Goal: Transaction & Acquisition: Purchase product/service

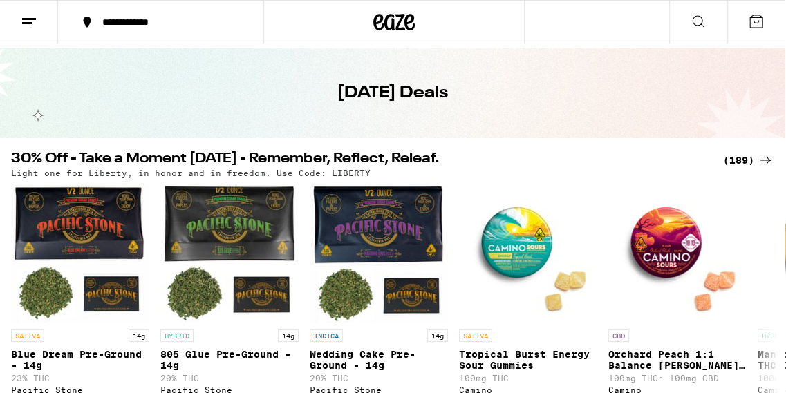
scroll to position [44, 0]
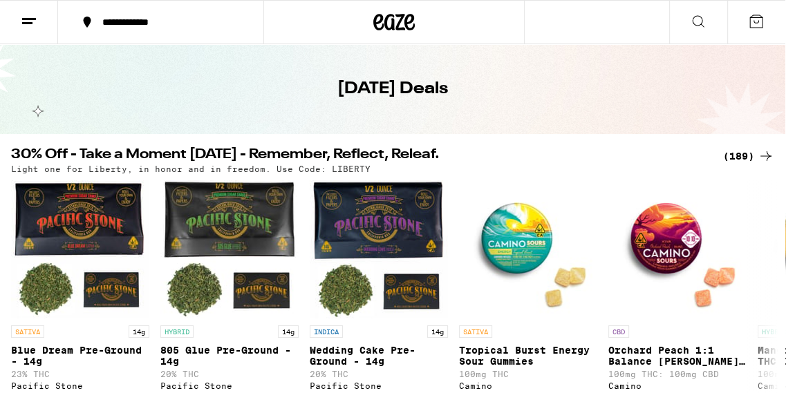
click at [744, 152] on div "(189)" at bounding box center [748, 156] width 51 height 17
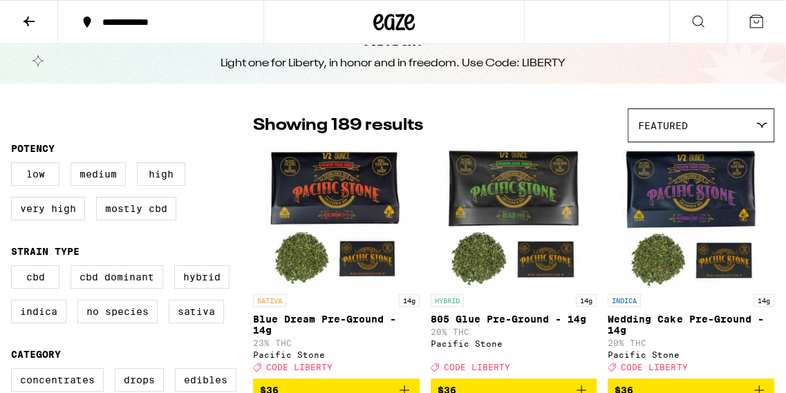
scroll to position [54, 0]
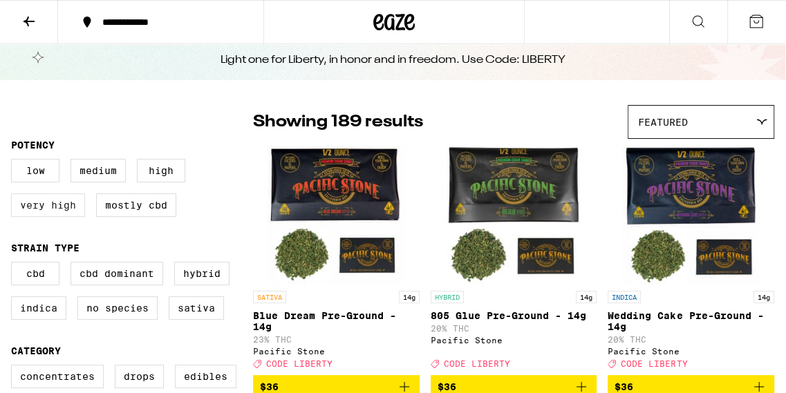
click at [65, 212] on label "Very High" at bounding box center [48, 206] width 74 height 24
click at [15, 162] on input "Very High" at bounding box center [14, 161] width 1 height 1
checkbox input "true"
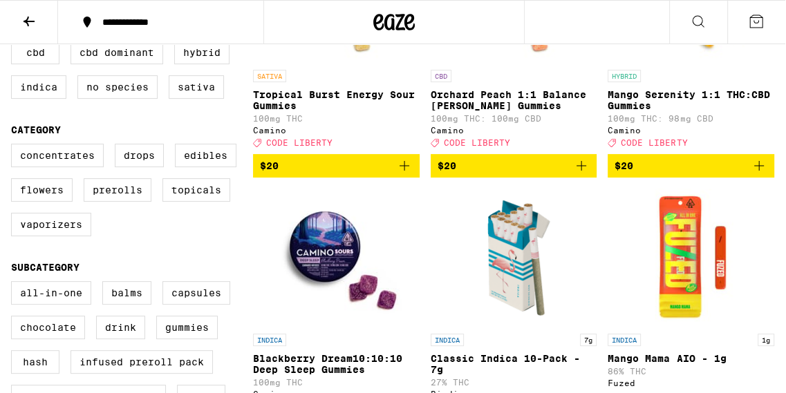
scroll to position [276, 0]
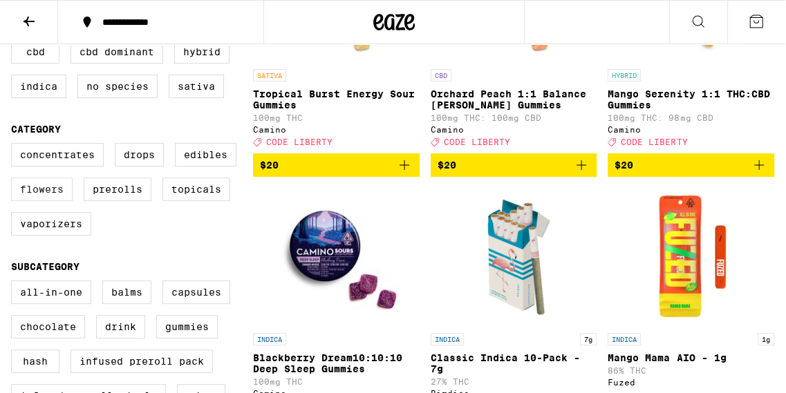
click at [44, 188] on label "Flowers" at bounding box center [42, 190] width 62 height 24
click at [15, 146] on input "Flowers" at bounding box center [14, 145] width 1 height 1
checkbox input "true"
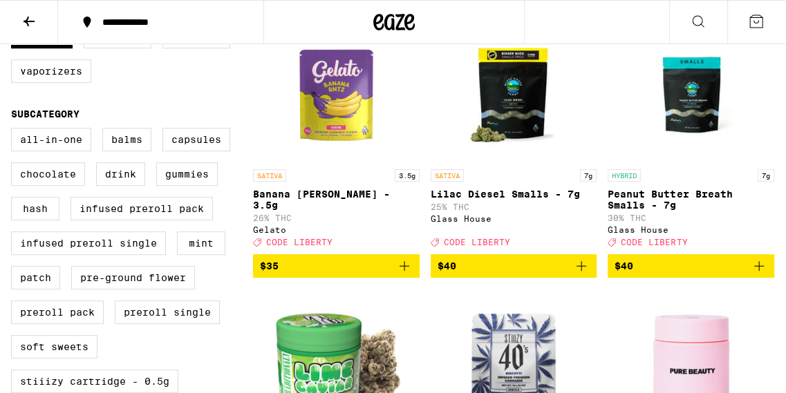
scroll to position [429, 0]
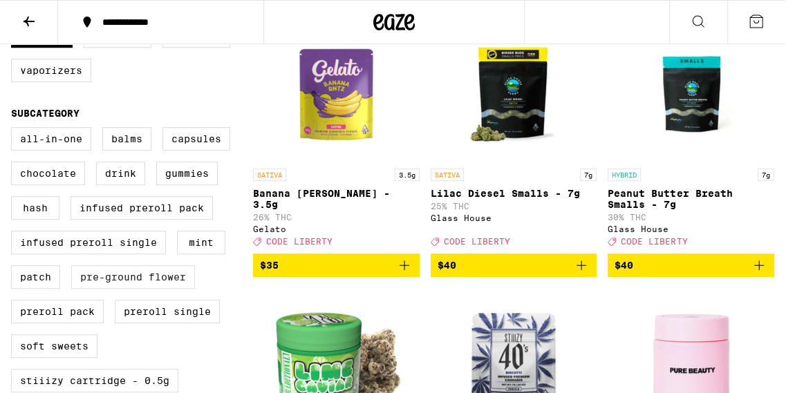
click at [167, 282] on label "Pre-ground Flower" at bounding box center [133, 278] width 124 height 24
click at [15, 130] on input "Pre-ground Flower" at bounding box center [14, 129] width 1 height 1
checkbox input "true"
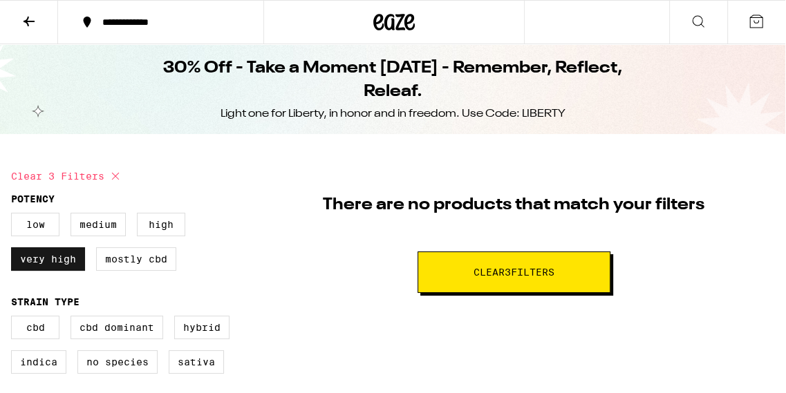
click at [68, 254] on label "Very High" at bounding box center [48, 260] width 74 height 24
click at [15, 216] on input "Very High" at bounding box center [14, 215] width 1 height 1
checkbox input "false"
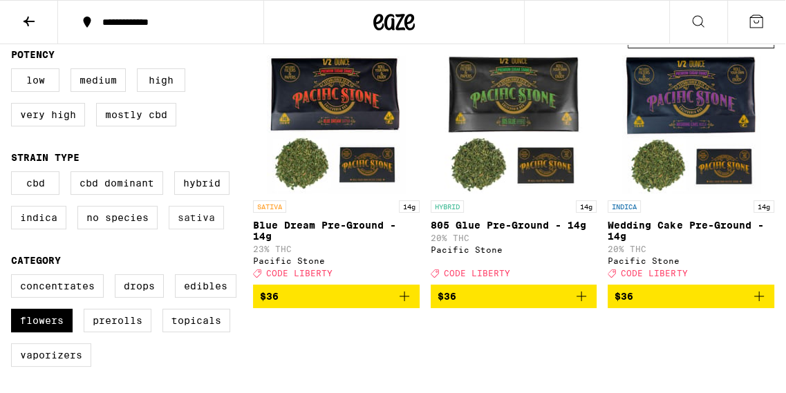
scroll to position [145, 0]
click at [579, 304] on icon "Add to bag" at bounding box center [581, 296] width 17 height 17
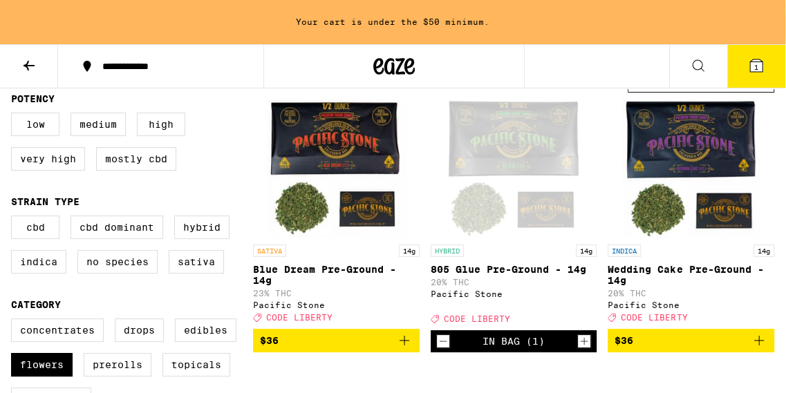
click at [33, 66] on icon at bounding box center [29, 65] width 17 height 17
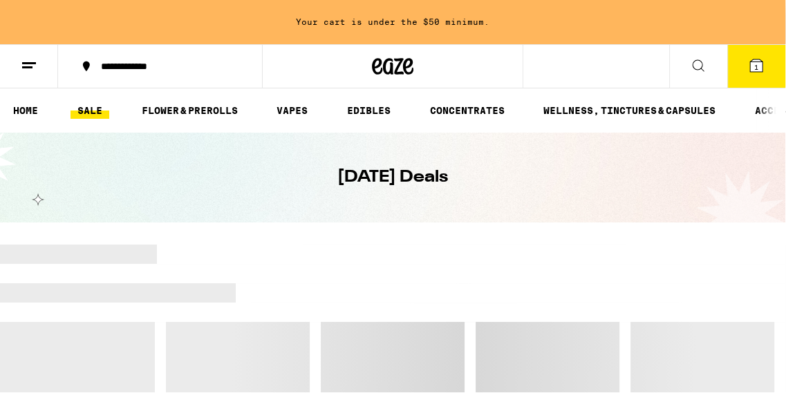
click at [30, 58] on icon at bounding box center [29, 65] width 17 height 17
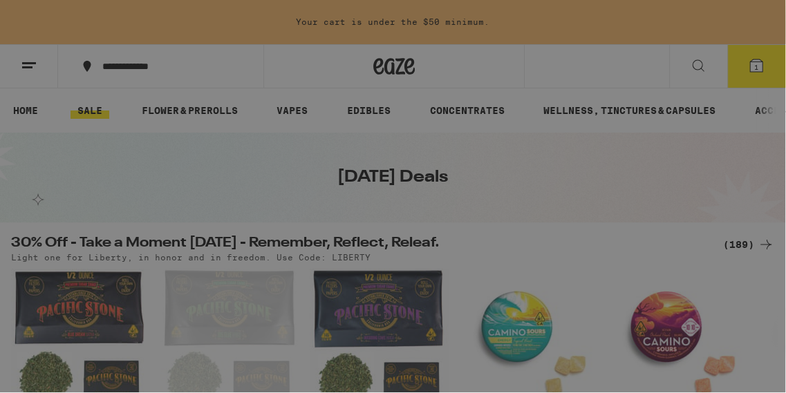
click at [443, 55] on div "Menu Log In Sign Up Shop Sale Flower & Prerolls Vapes Edibles Concentrates Well…" at bounding box center [392, 196] width 785 height 393
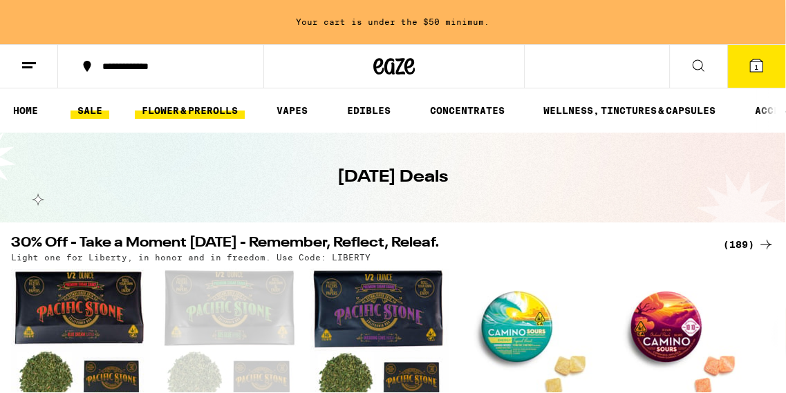
click at [209, 102] on link "FLOWER & PREROLLS" at bounding box center [190, 110] width 110 height 17
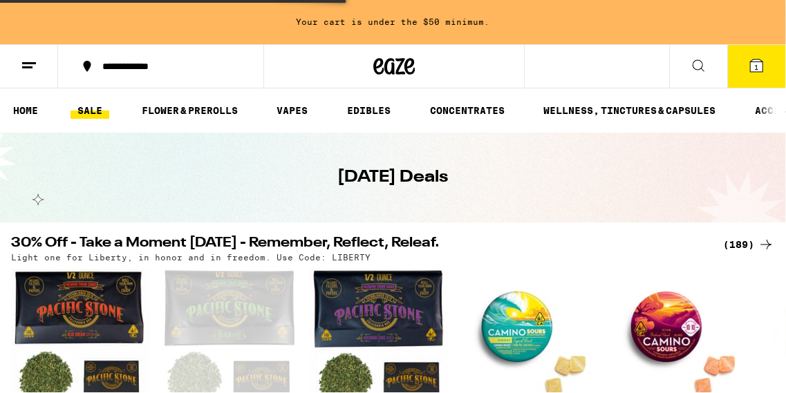
click at [507, 219] on div "[DATE] Deals" at bounding box center [392, 178] width 531 height 90
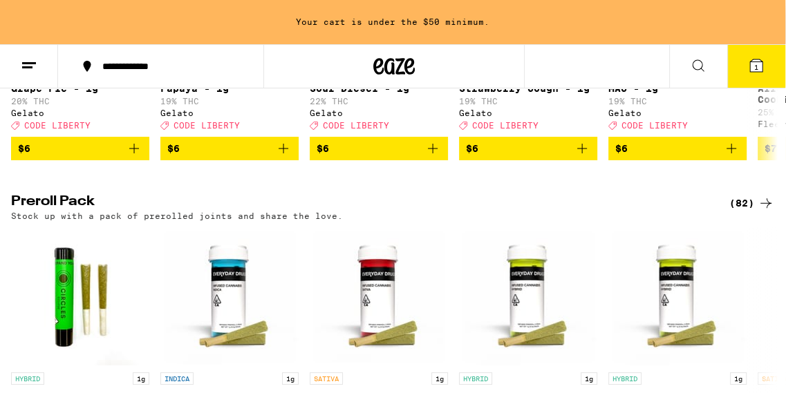
scroll to position [967, 0]
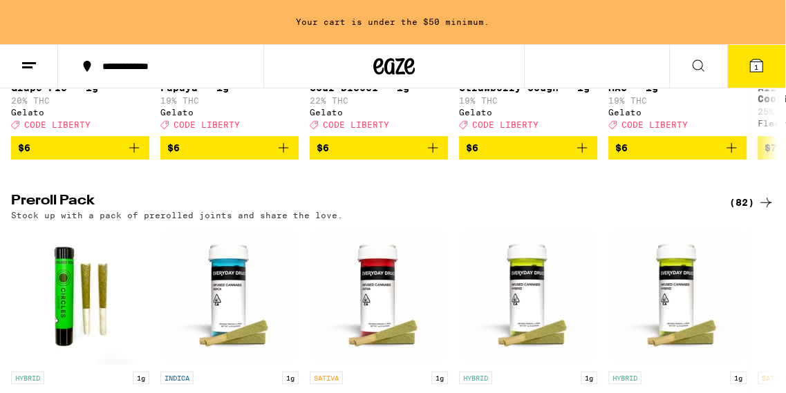
click at [738, 211] on div "(82)" at bounding box center [751, 202] width 45 height 17
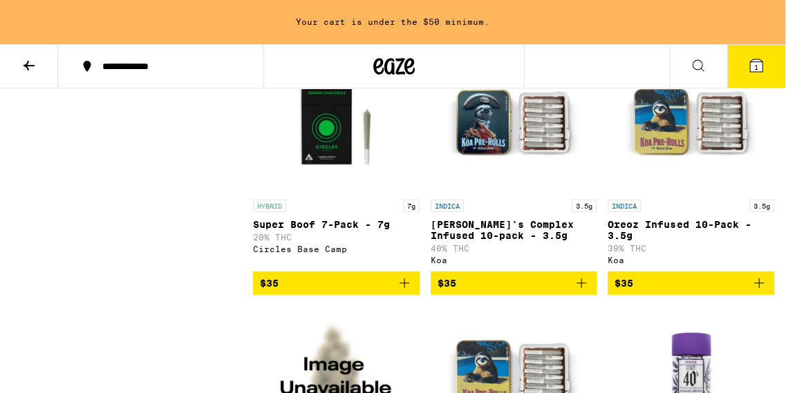
scroll to position [2719, 0]
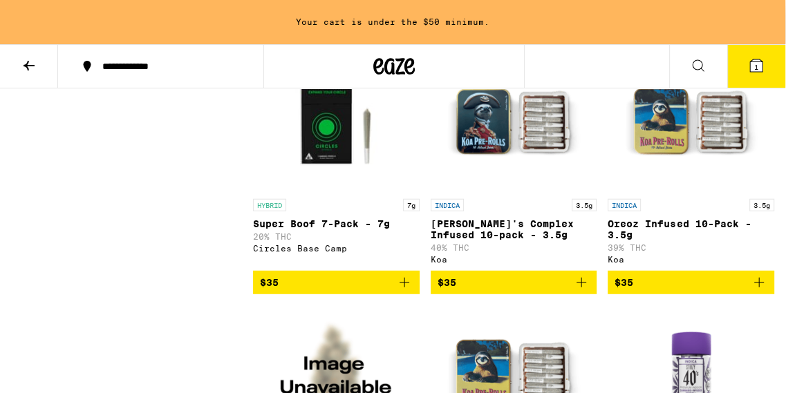
click at [582, 291] on icon "Add to bag" at bounding box center [581, 282] width 17 height 17
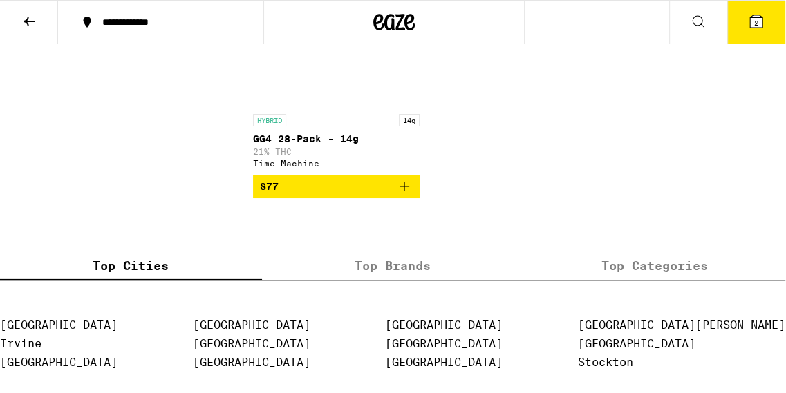
scroll to position [7091, 0]
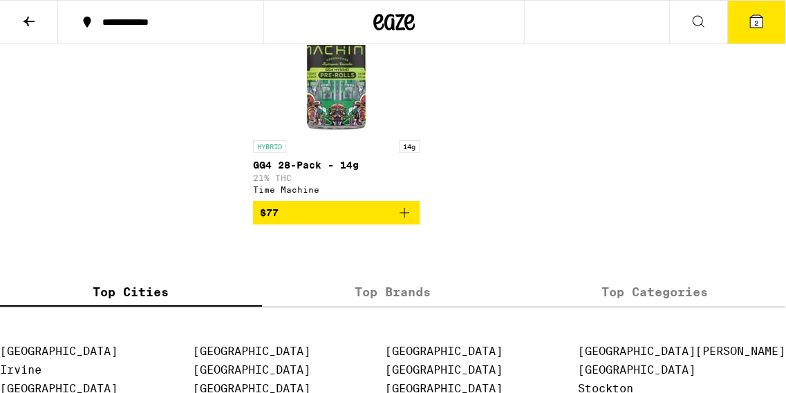
click at [761, 17] on icon at bounding box center [756, 21] width 12 height 12
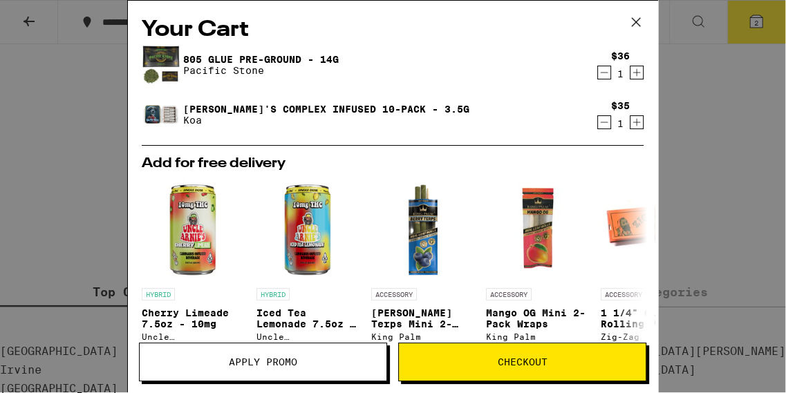
click at [299, 364] on span "Apply Promo" at bounding box center [263, 362] width 247 height 10
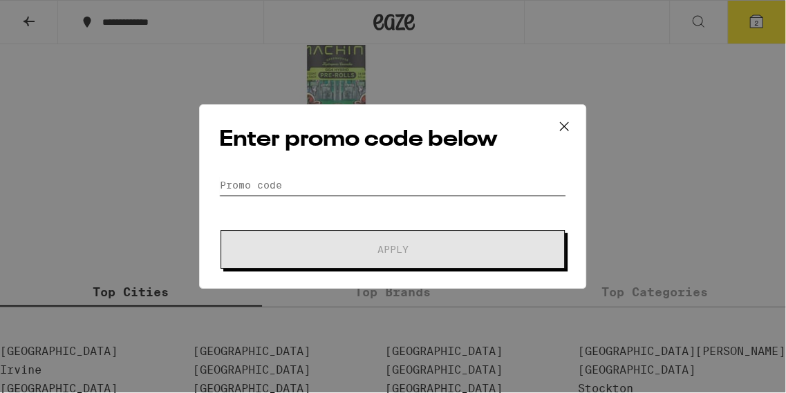
click at [329, 187] on input "Promo Code" at bounding box center [392, 185] width 347 height 21
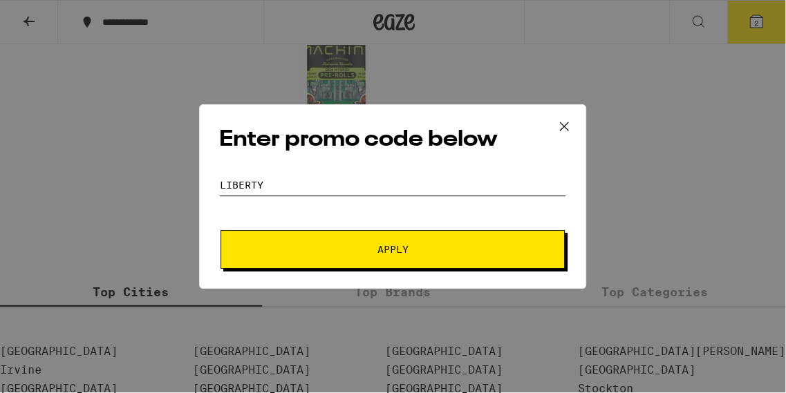
type input "LIBERTY"
click at [338, 239] on button "Apply" at bounding box center [393, 249] width 344 height 39
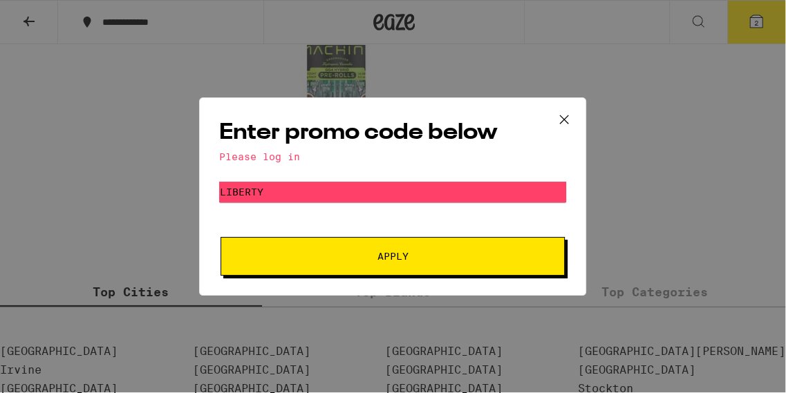
click at [558, 114] on icon at bounding box center [564, 119] width 21 height 21
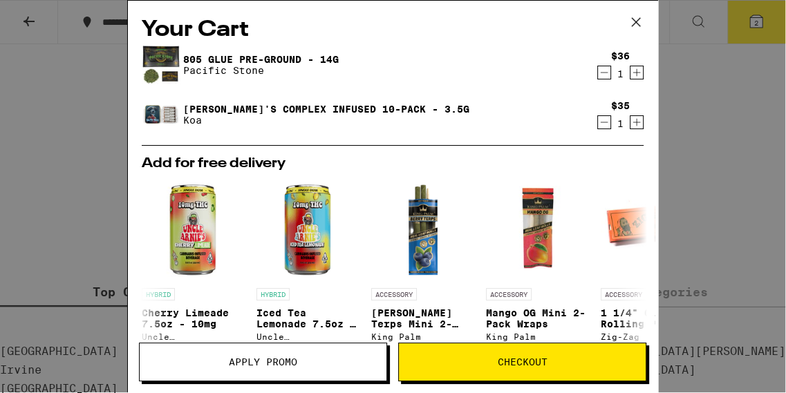
scroll to position [7091, 0]
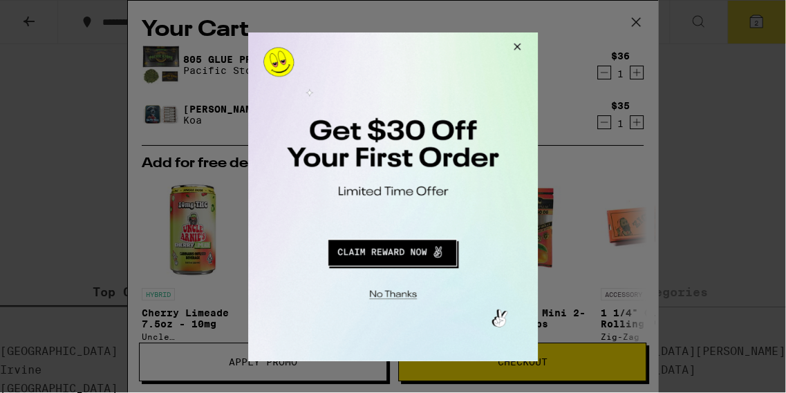
click at [515, 43] on button "Close Modal" at bounding box center [514, 48] width 37 height 33
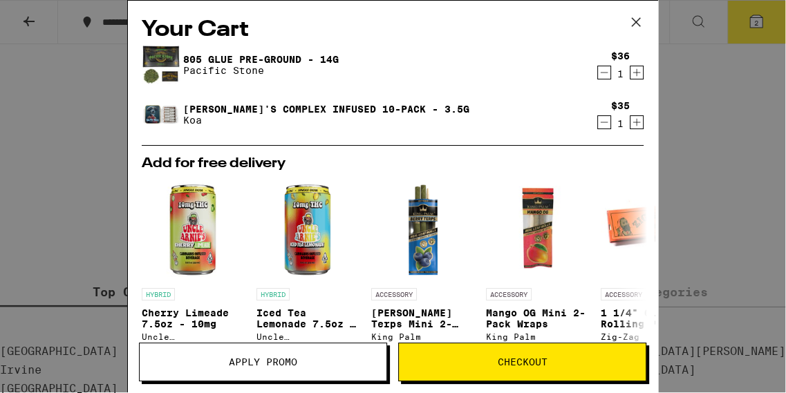
click at [637, 25] on icon at bounding box center [636, 22] width 21 height 21
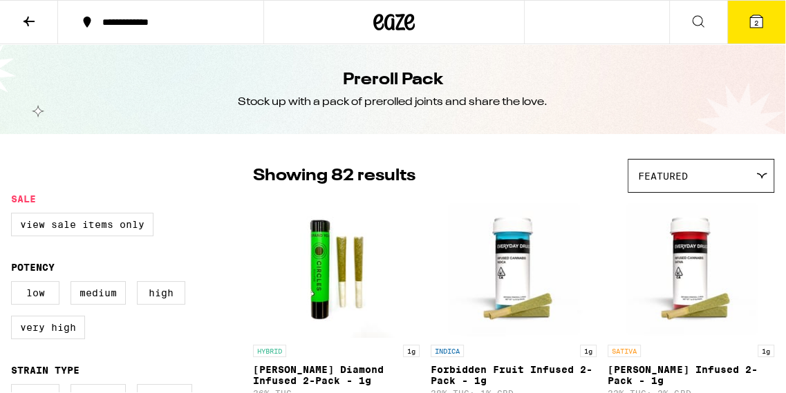
click at [32, 17] on icon at bounding box center [29, 21] width 17 height 17
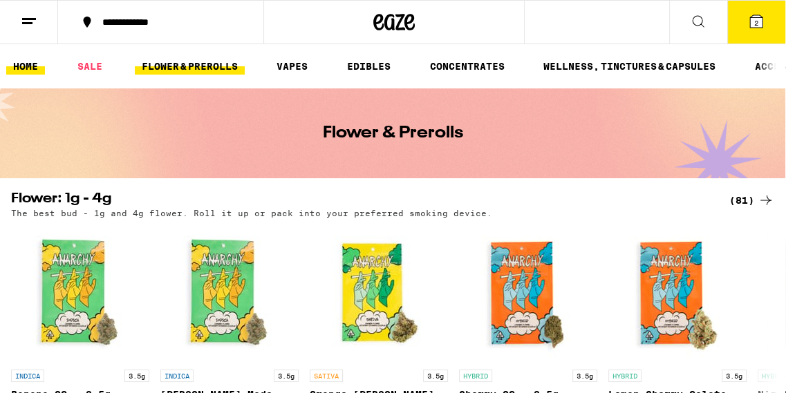
click at [24, 60] on link "HOME" at bounding box center [25, 66] width 39 height 17
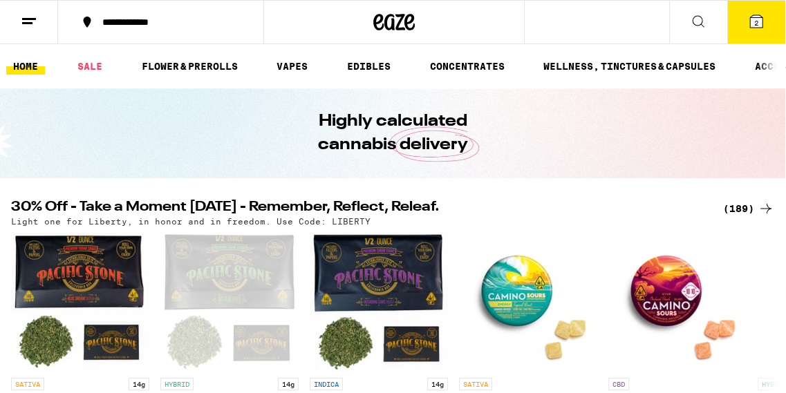
click at [758, 21] on span "2" at bounding box center [756, 23] width 4 height 8
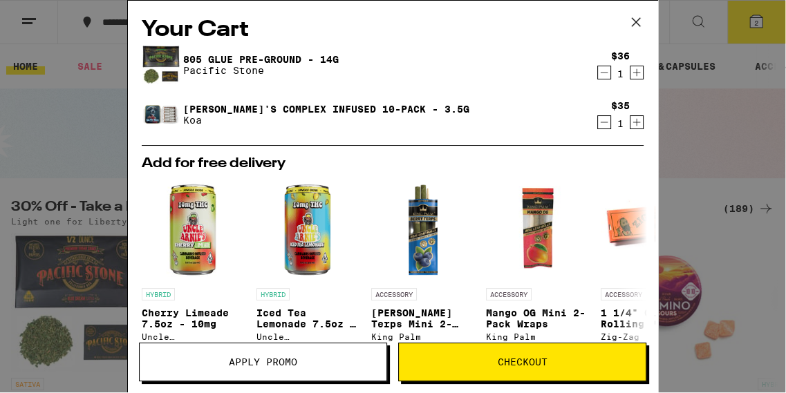
click at [333, 351] on button "Apply Promo" at bounding box center [263, 362] width 248 height 39
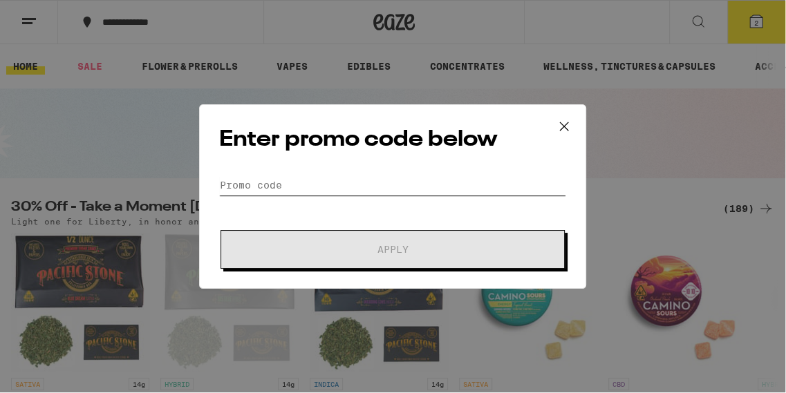
click at [355, 182] on input "Promo Code" at bounding box center [392, 185] width 347 height 21
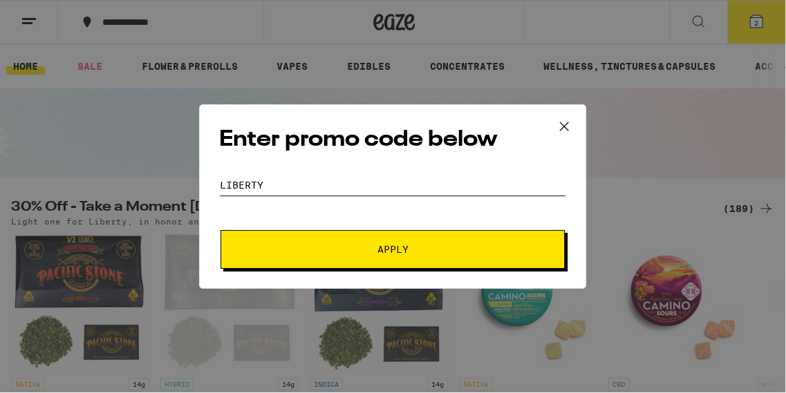
type input "LIBERTY"
click at [393, 249] on button "Apply" at bounding box center [393, 249] width 344 height 39
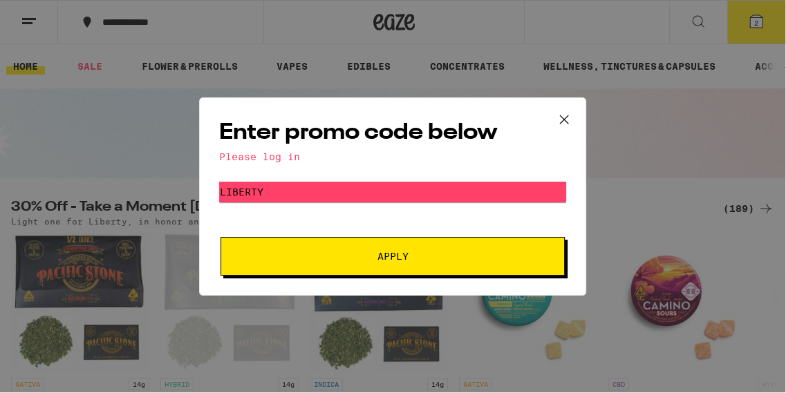
click at [293, 164] on div "Enter promo code below Please log in Promo Code LIBERTY Apply" at bounding box center [392, 196] width 387 height 198
click at [490, 257] on span "Apply" at bounding box center [392, 257] width 249 height 10
click at [565, 115] on icon at bounding box center [564, 119] width 21 height 21
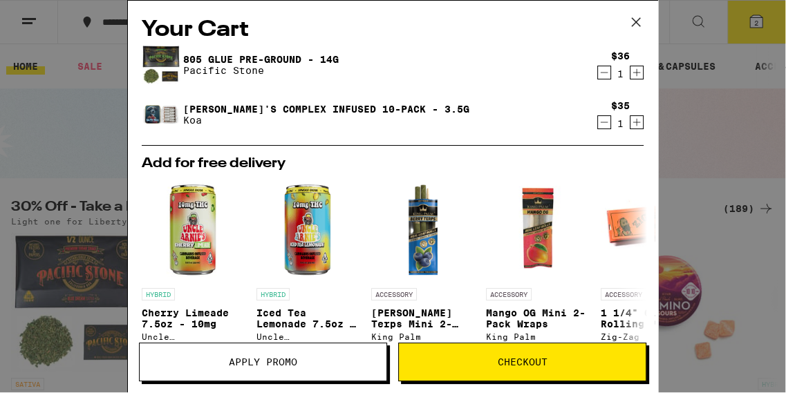
click at [642, 21] on icon at bounding box center [636, 22] width 21 height 21
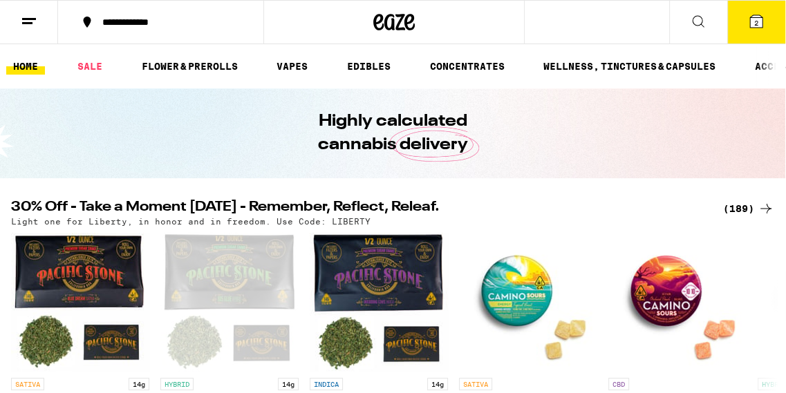
click at [153, 27] on div "**********" at bounding box center [168, 22] width 147 height 10
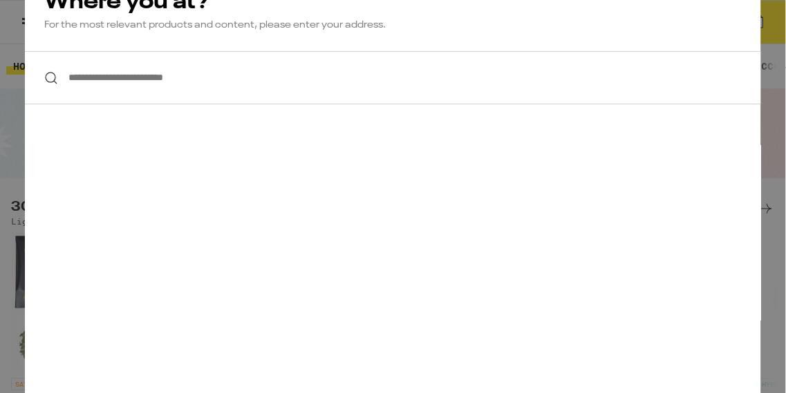
click at [152, 36] on div "Where you at? For the most relevant products and content, please enter your add…" at bounding box center [393, 10] width 736 height 82
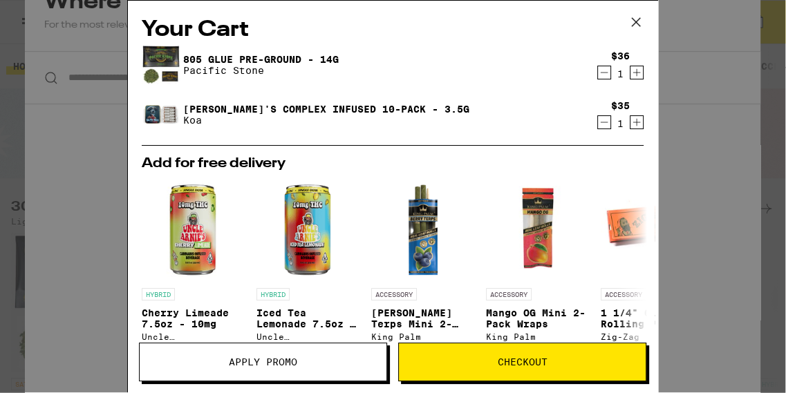
click at [633, 19] on icon at bounding box center [636, 22] width 8 height 8
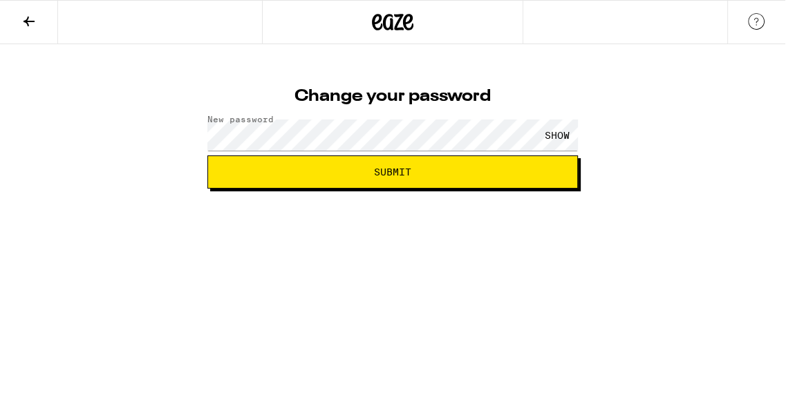
click at [553, 133] on div "SHOW" at bounding box center [557, 135] width 41 height 31
click at [382, 171] on span "Submit" at bounding box center [392, 172] width 37 height 10
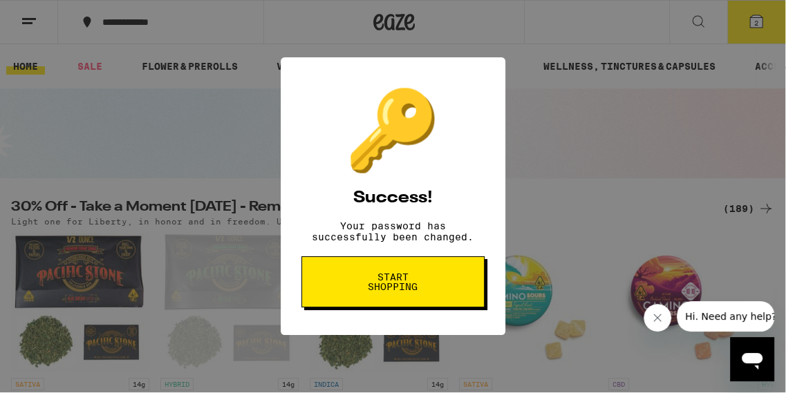
click at [404, 288] on span "Start shopping" at bounding box center [392, 281] width 71 height 19
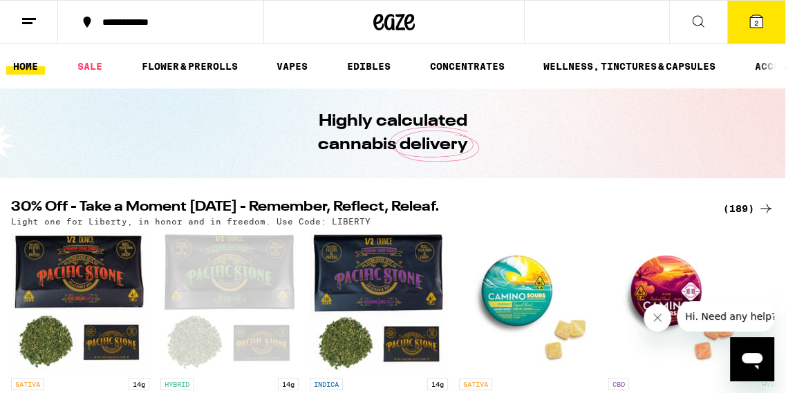
click at [752, 19] on icon at bounding box center [756, 21] width 12 height 12
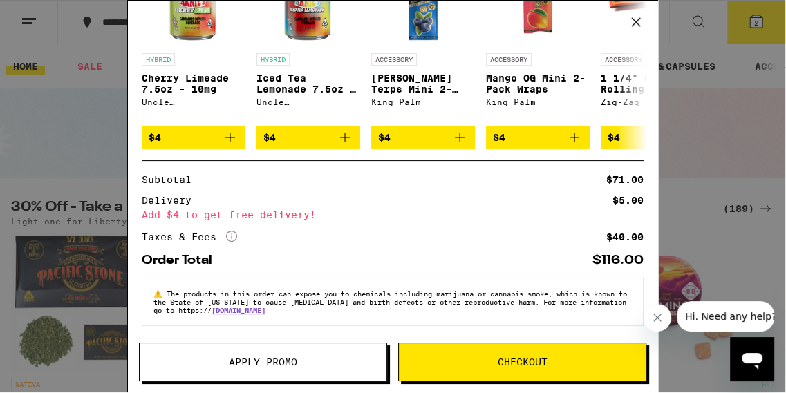
scroll to position [243, 0]
click at [277, 353] on button "Apply Promo" at bounding box center [263, 362] width 248 height 39
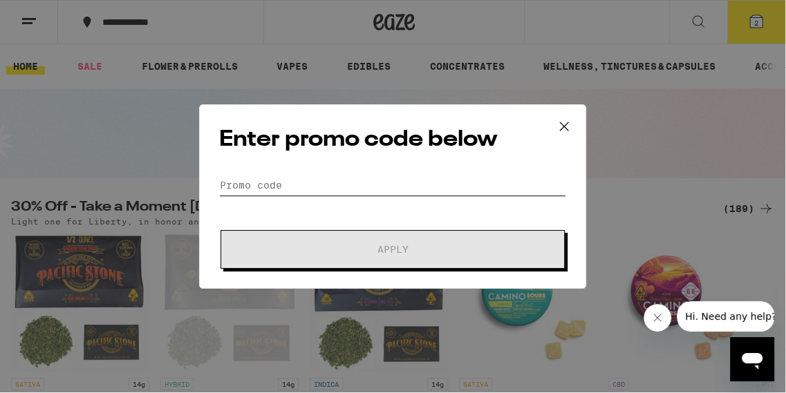
click at [308, 183] on input "Promo Code" at bounding box center [392, 185] width 347 height 21
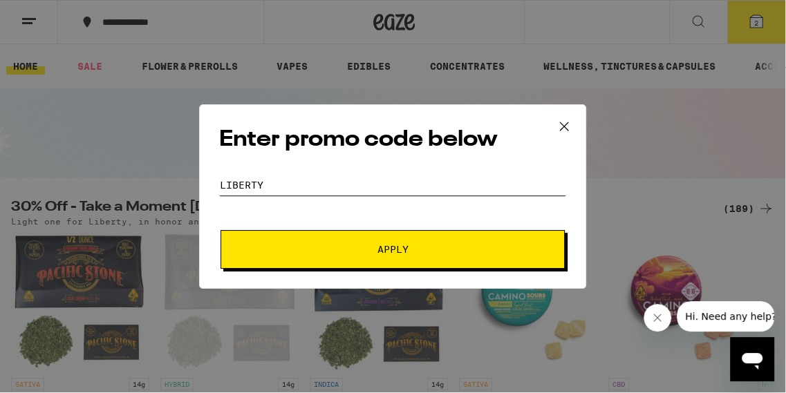
type input "LIBERTY"
click at [329, 245] on span "Apply" at bounding box center [392, 250] width 249 height 10
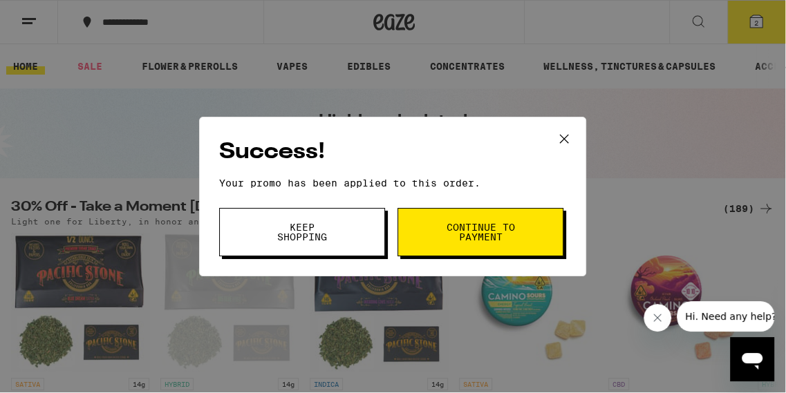
click at [452, 225] on span "Continue to payment" at bounding box center [480, 232] width 71 height 19
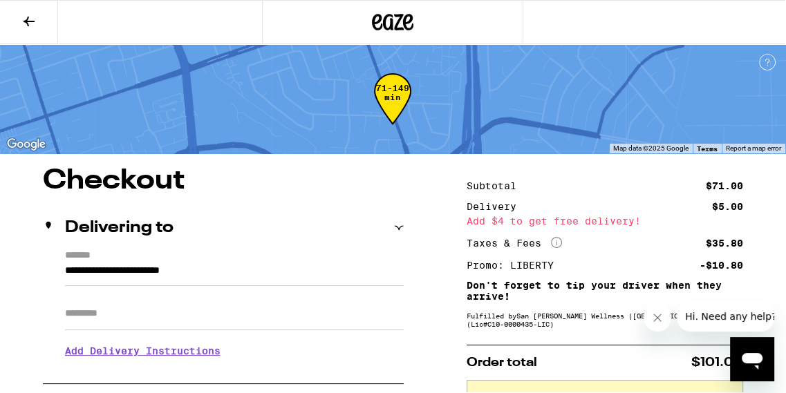
click at [30, 21] on icon at bounding box center [29, 22] width 11 height 10
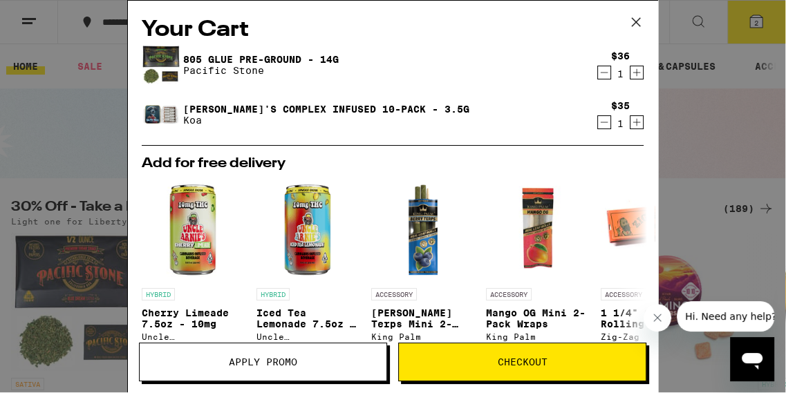
click at [639, 24] on icon at bounding box center [636, 22] width 8 height 8
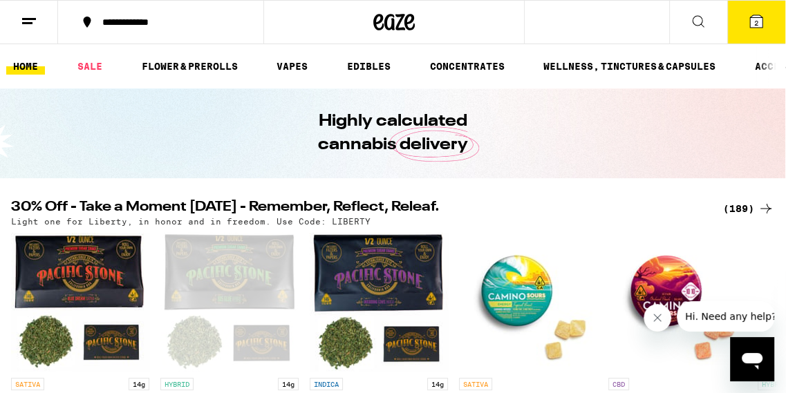
click at [93, 56] on ul "HOME SALE FLOWER & PREROLLS VAPES EDIBLES CONCENTRATES WELLNESS, TINCTURES & CA…" at bounding box center [392, 66] width 785 height 44
click at [93, 60] on link "SALE" at bounding box center [90, 66] width 39 height 17
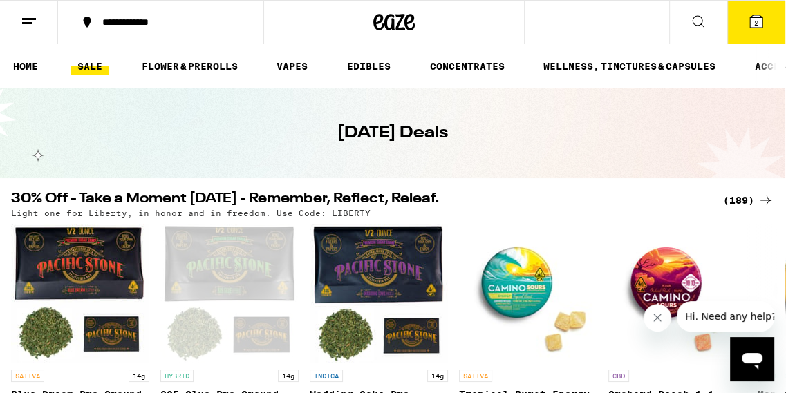
click at [729, 197] on div "(189)" at bounding box center [748, 200] width 51 height 17
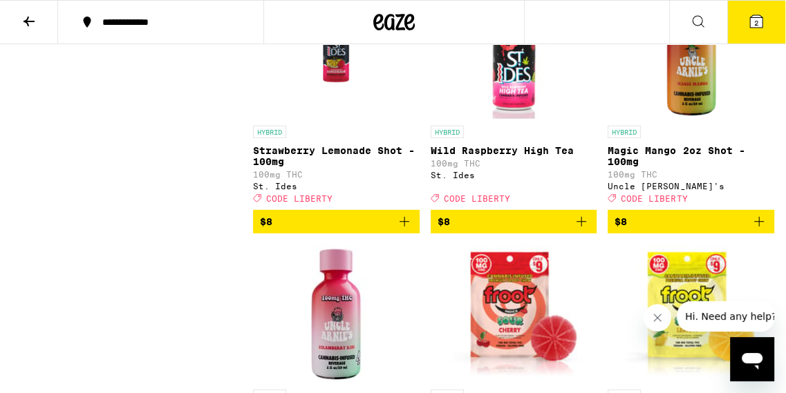
scroll to position [2842, 0]
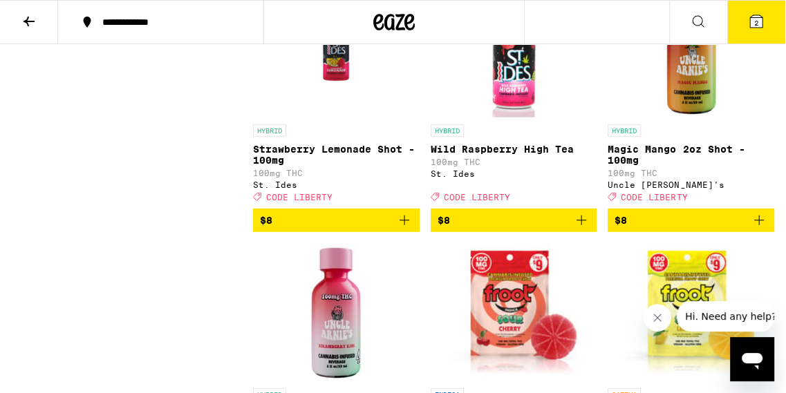
click at [404, 229] on icon "Add to bag" at bounding box center [404, 220] width 17 height 17
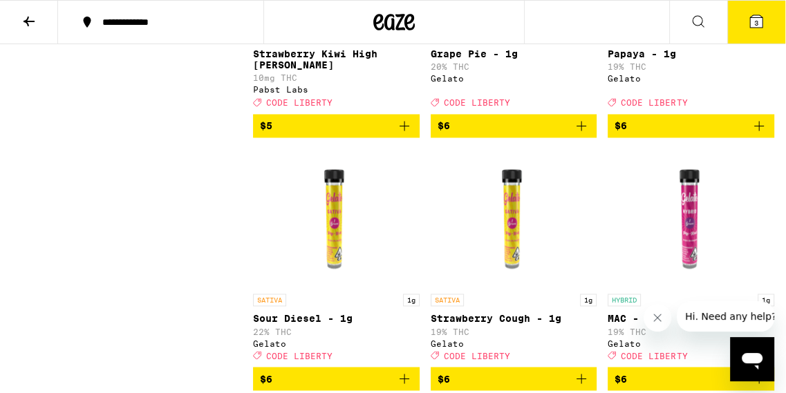
scroll to position [1366, 0]
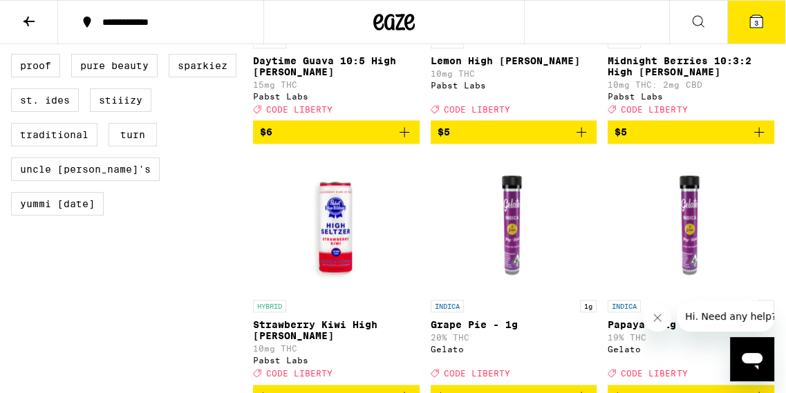
click at [758, 20] on span "3" at bounding box center [756, 23] width 4 height 8
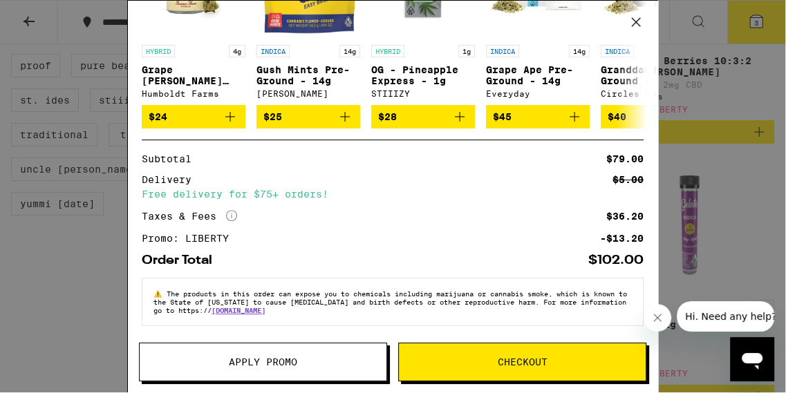
scroll to position [299, 0]
click at [523, 357] on span "Checkout" at bounding box center [523, 362] width 50 height 10
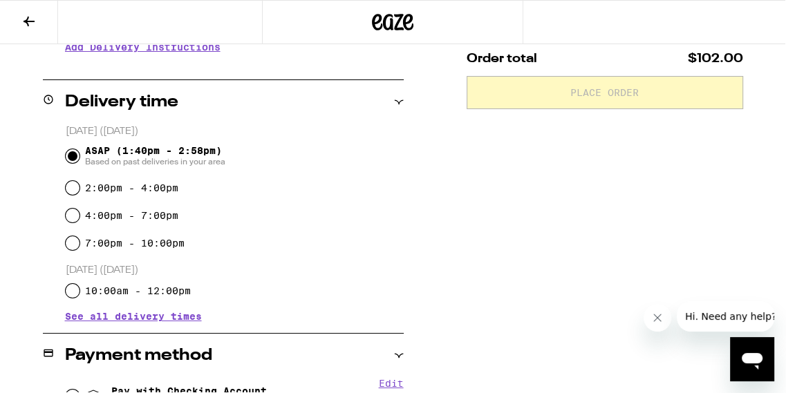
scroll to position [310, 0]
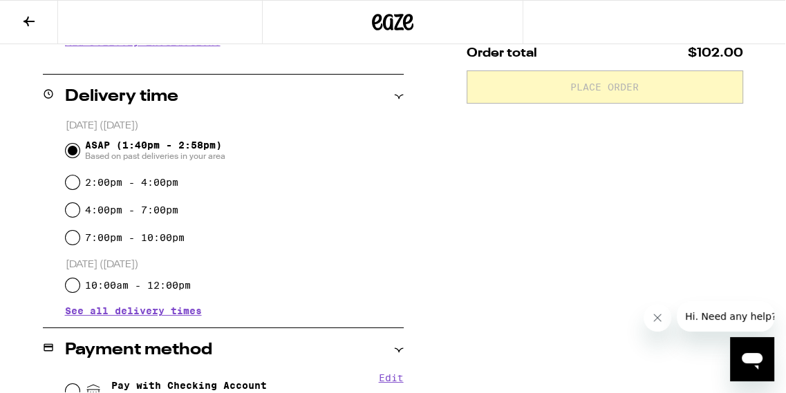
click at [185, 306] on span "See all delivery times" at bounding box center [133, 311] width 137 height 10
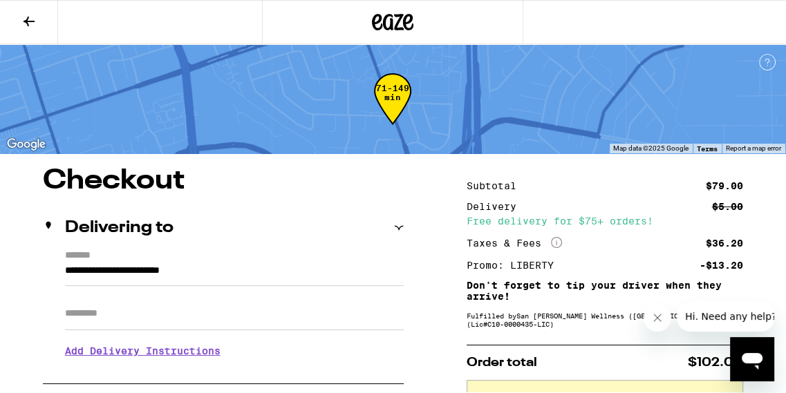
scroll to position [0, 0]
